Goal: Book appointment/travel/reservation

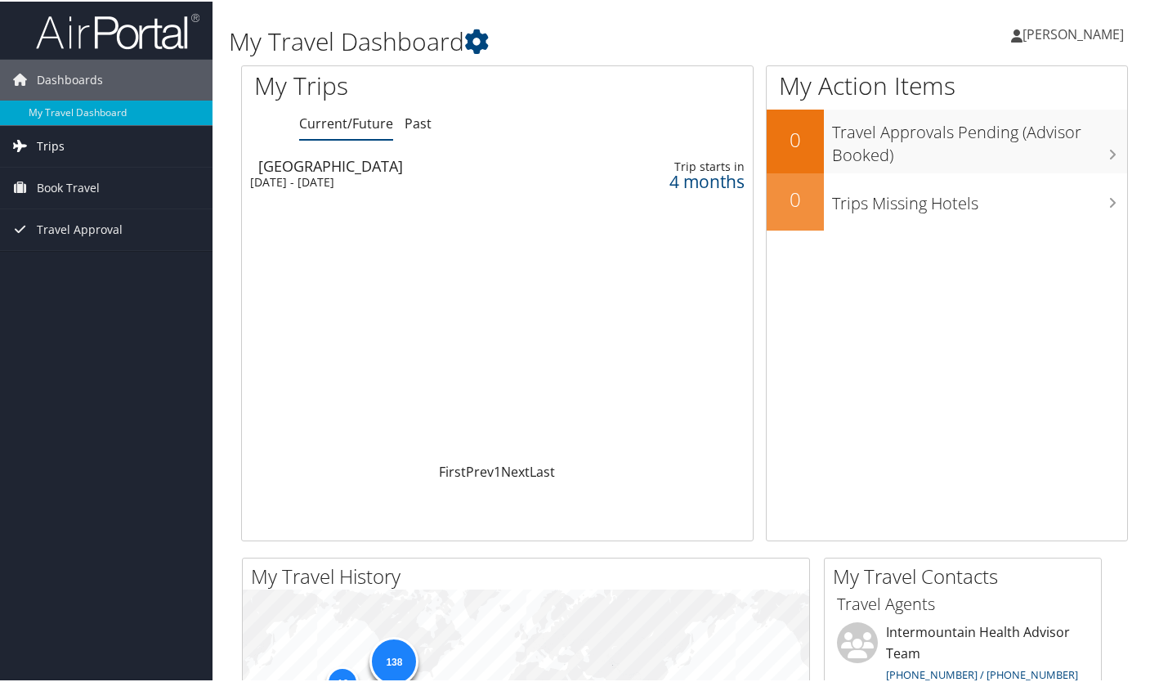
click at [48, 138] on span "Trips" at bounding box center [51, 144] width 28 height 41
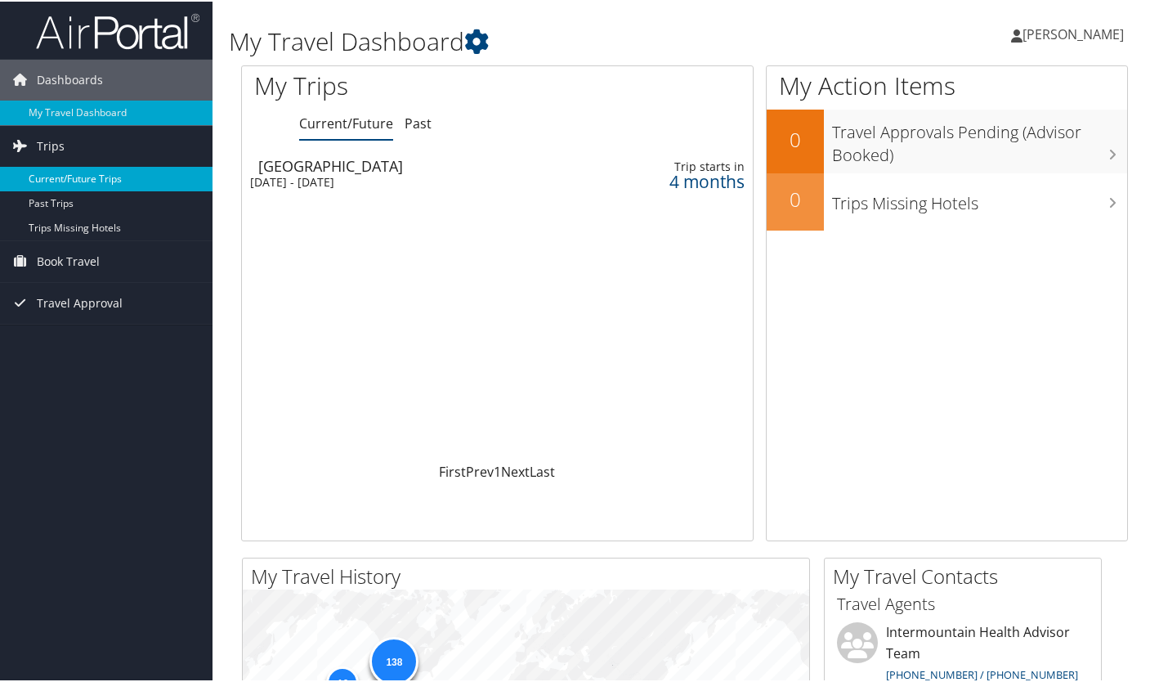
click at [65, 174] on link "Current/Future Trips" at bounding box center [106, 177] width 213 height 25
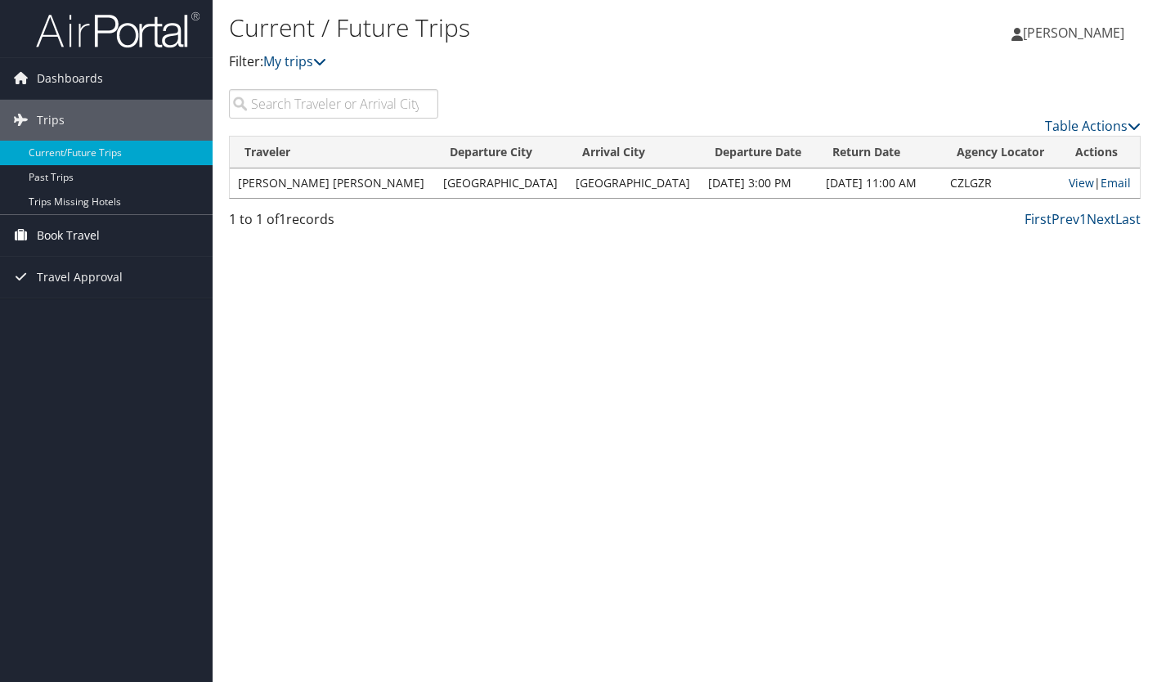
click at [61, 231] on span "Book Travel" at bounding box center [68, 235] width 63 height 41
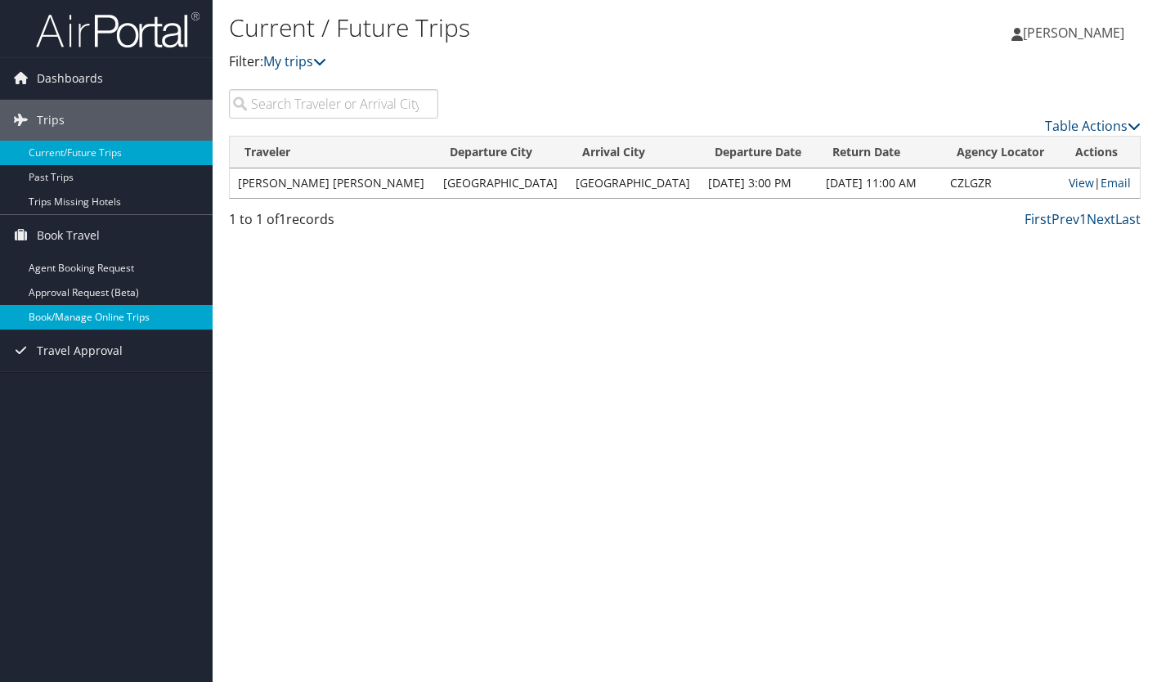
click at [75, 324] on link "Book/Manage Online Trips" at bounding box center [106, 317] width 213 height 25
click at [73, 319] on link "Book/Manage Online Trips" at bounding box center [106, 317] width 213 height 25
